Goal: Book appointment/travel/reservation

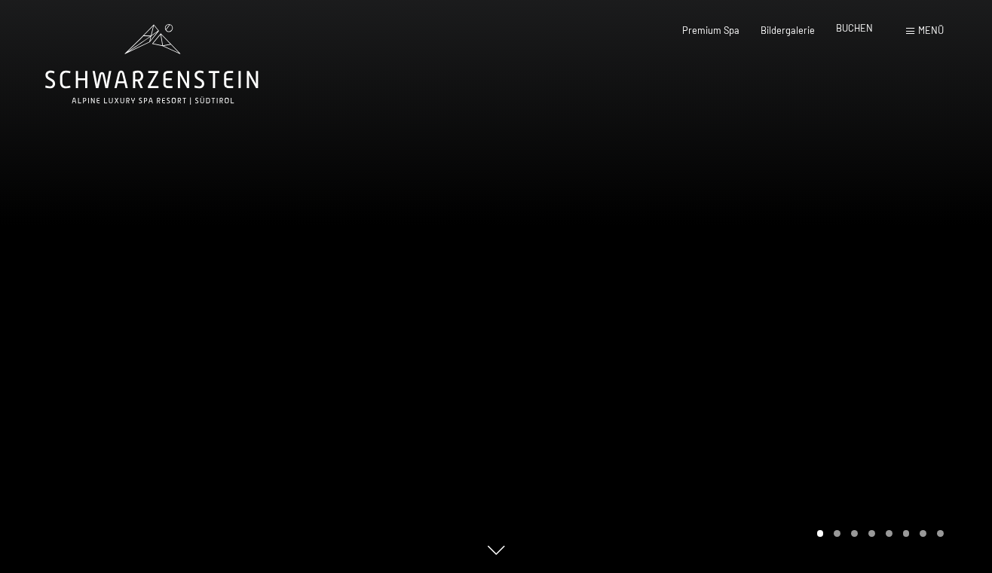
click at [859, 32] on span "BUCHEN" at bounding box center [854, 28] width 37 height 12
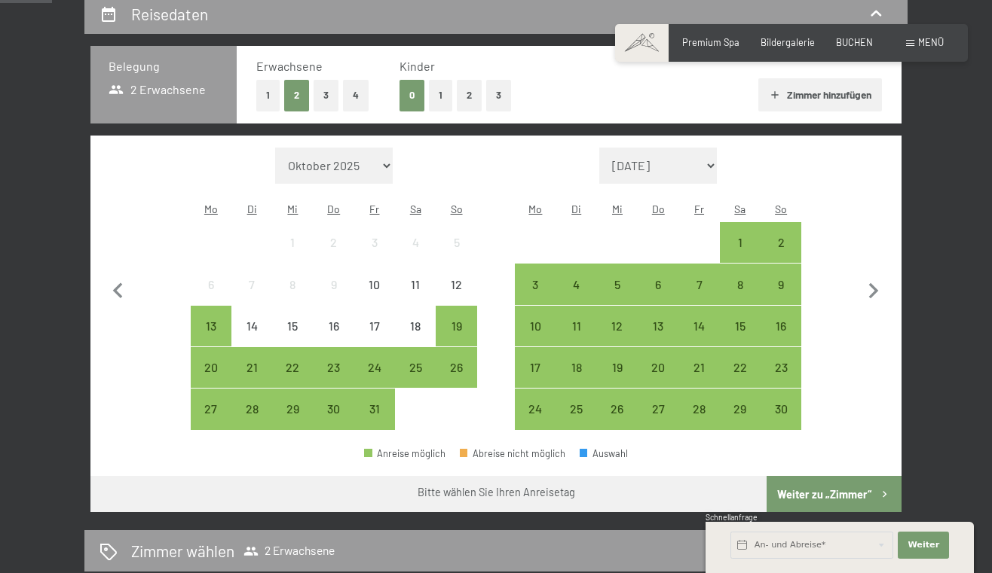
scroll to position [308, 0]
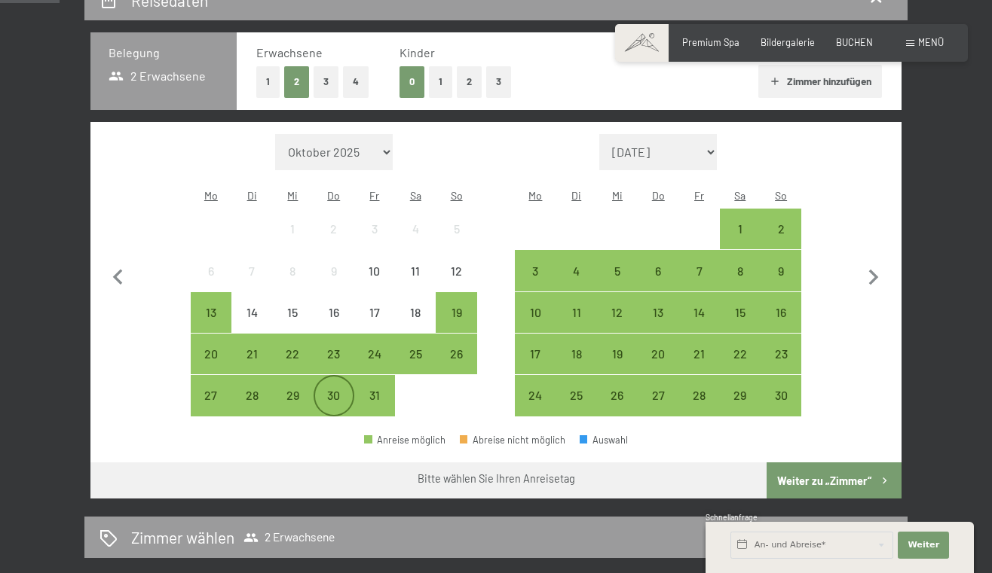
click at [332, 390] on div "30" at bounding box center [334, 409] width 38 height 38
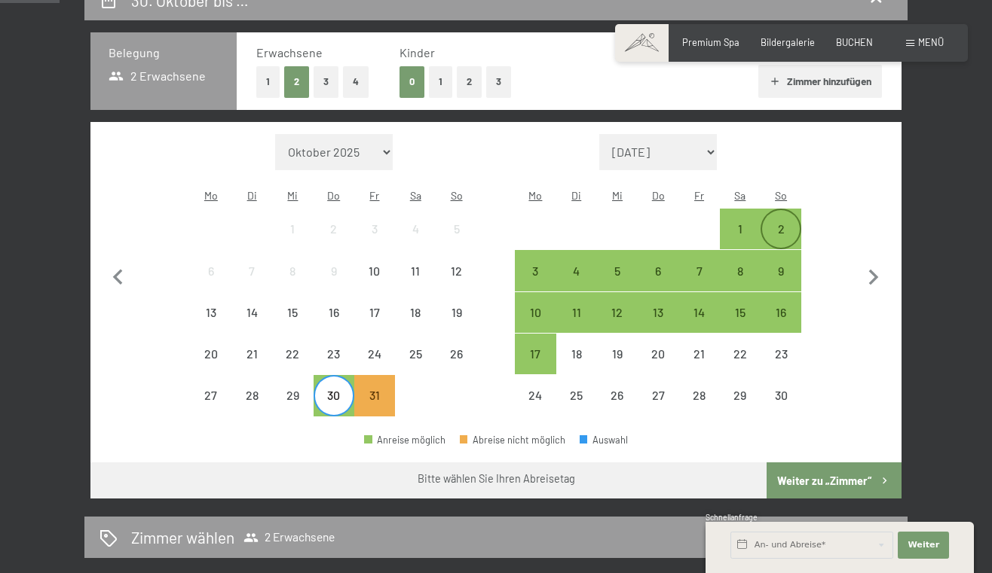
click at [793, 223] on div "2" at bounding box center [781, 242] width 38 height 38
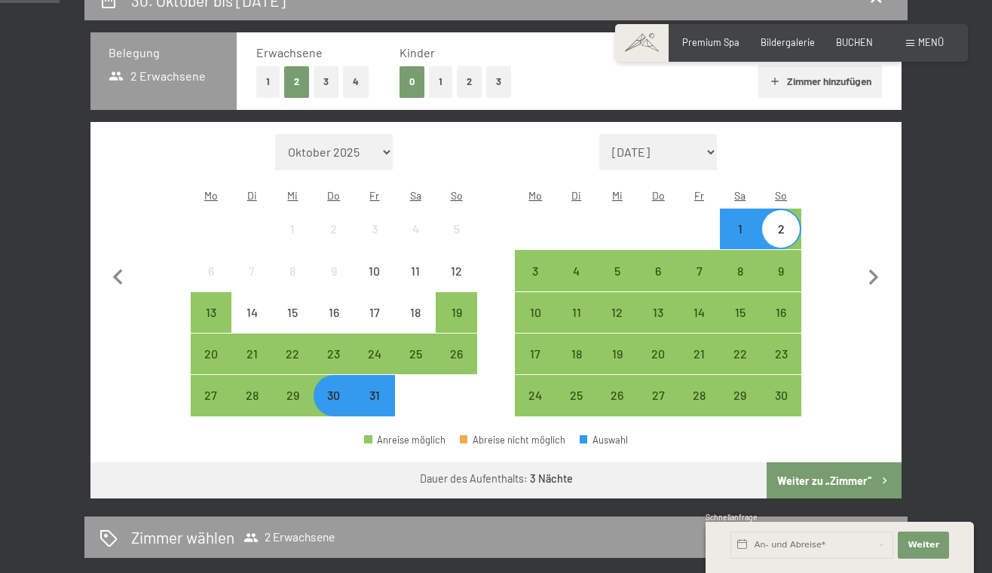
click at [466, 85] on button "2" at bounding box center [469, 81] width 25 height 31
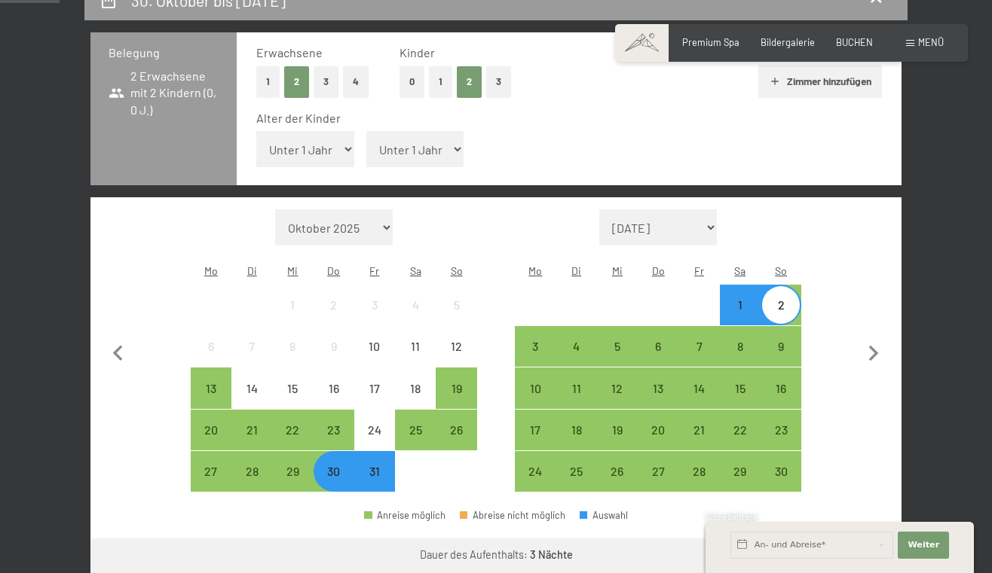
select select "12"
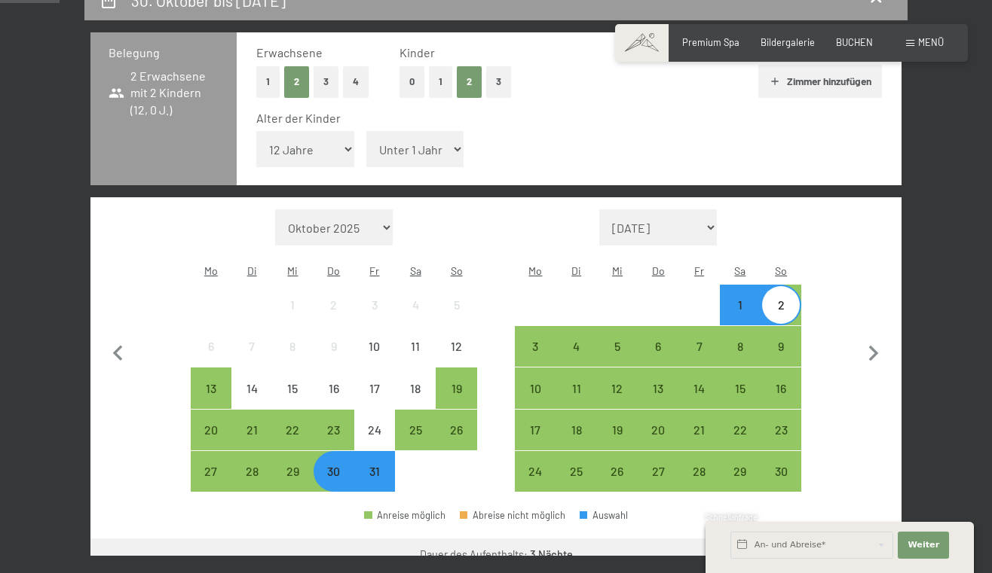
select select "9"
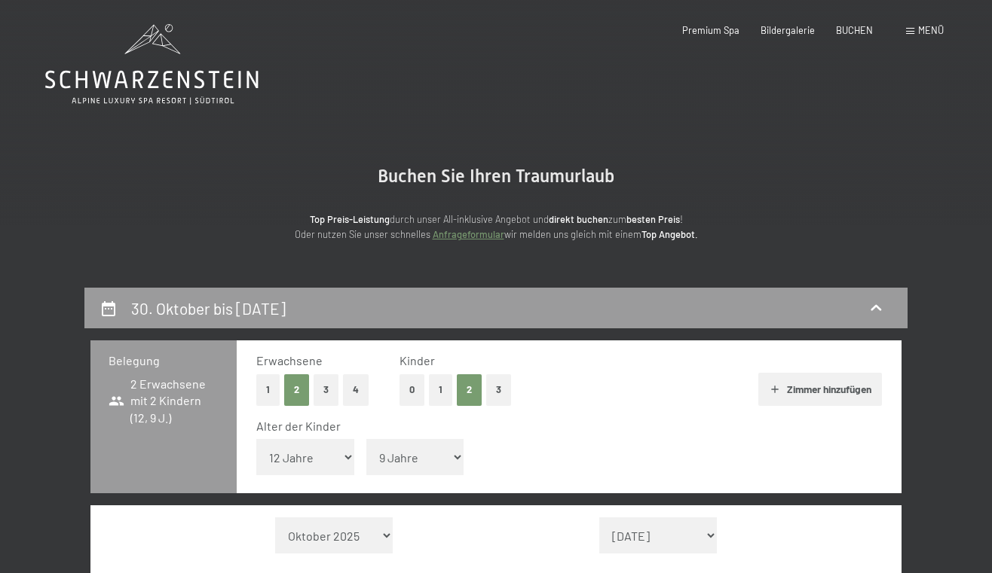
scroll to position [0, 0]
click at [773, 29] on span "Bildergalerie" at bounding box center [787, 28] width 54 height 12
